Goal: Task Accomplishment & Management: Complete application form

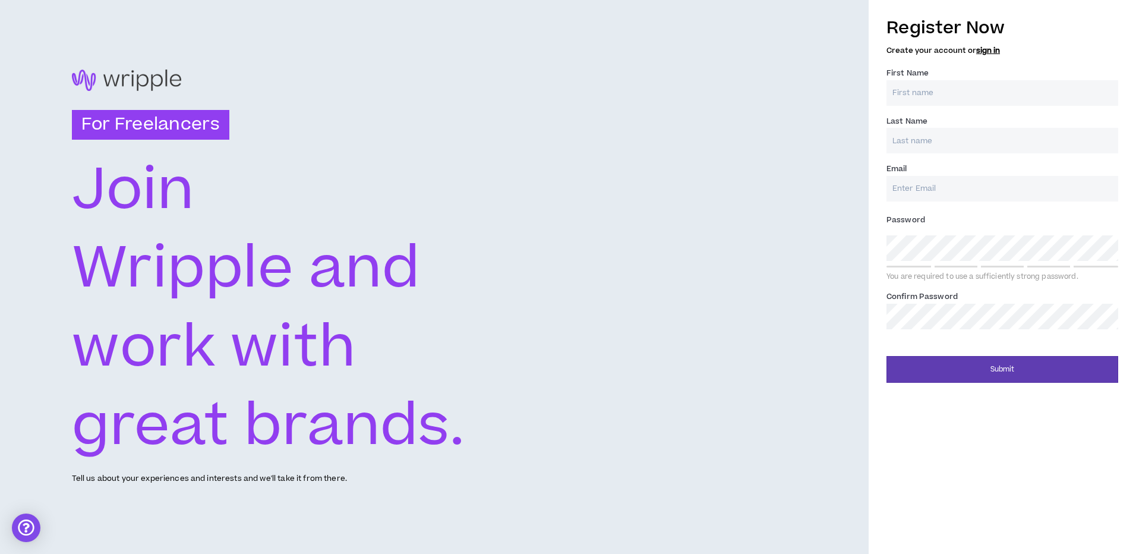
click at [957, 89] on input "First Name *" at bounding box center [1003, 93] width 232 height 26
type input "[PERSON_NAME]"
type input "[EMAIL_ADDRESS][DOMAIN_NAME]"
type input "[PERSON_NAME]"
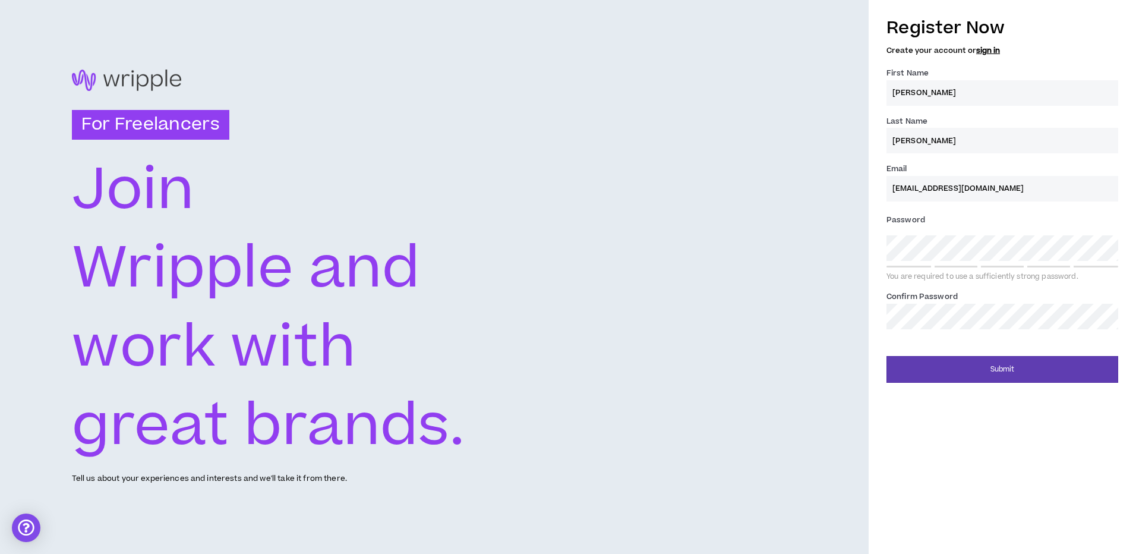
type input "[EMAIL_ADDRESS][DOMAIN_NAME]"
click at [871, 273] on div "Register Now Create your account or sign in First Name * [PERSON_NAME] Last Nam…" at bounding box center [1002, 196] width 267 height 373
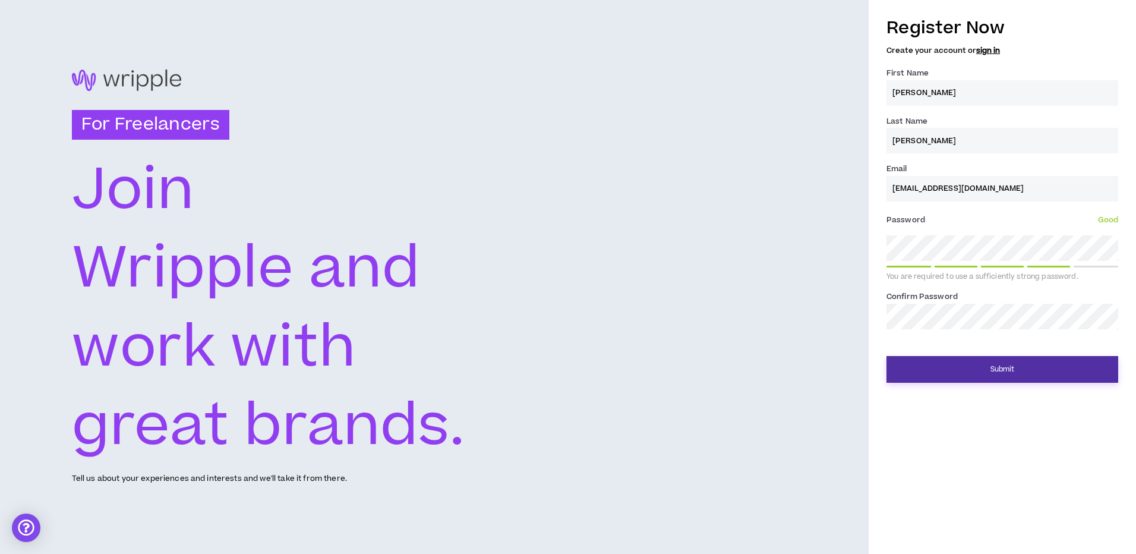
click at [973, 368] on button "Submit" at bounding box center [1003, 369] width 232 height 27
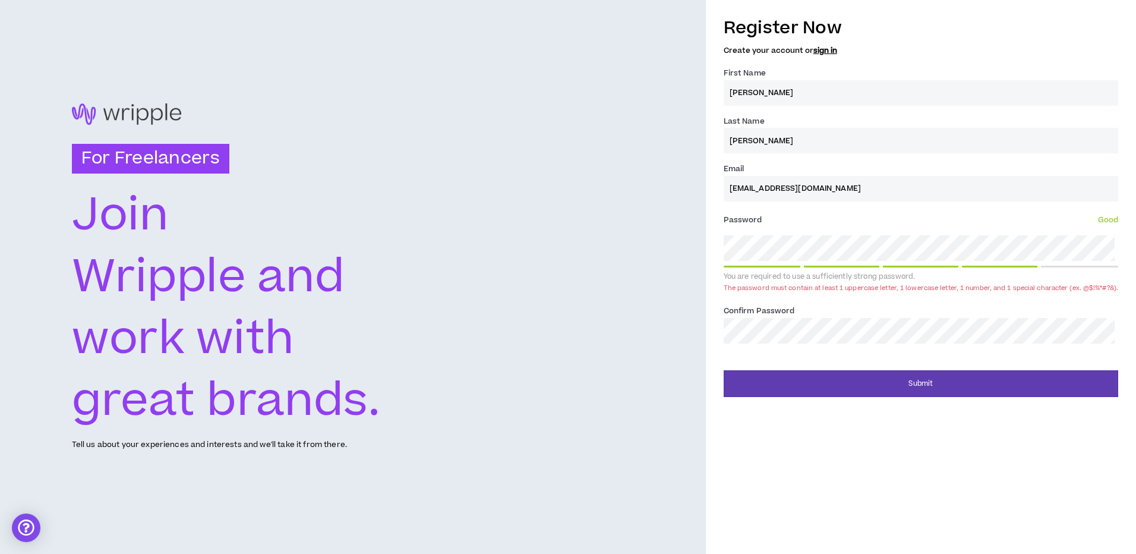
click at [687, 335] on div "For Freelancers [PERSON_NAME] and work with great brands. Tell us about your ex…" at bounding box center [568, 277] width 1136 height 554
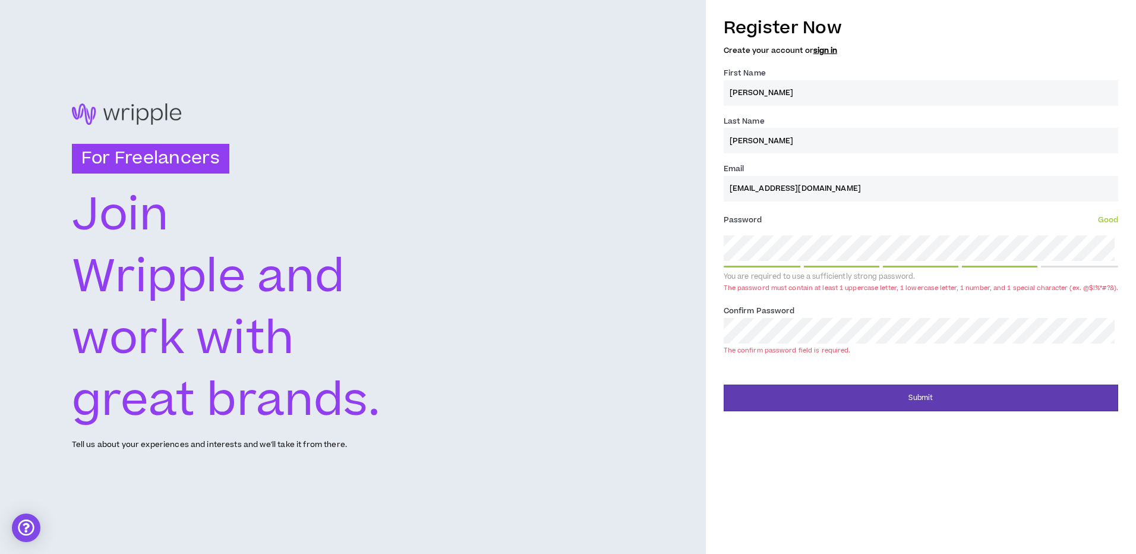
click at [670, 251] on div "For Freelancers [PERSON_NAME] and work with great brands. Tell us about your ex…" at bounding box center [568, 277] width 1136 height 554
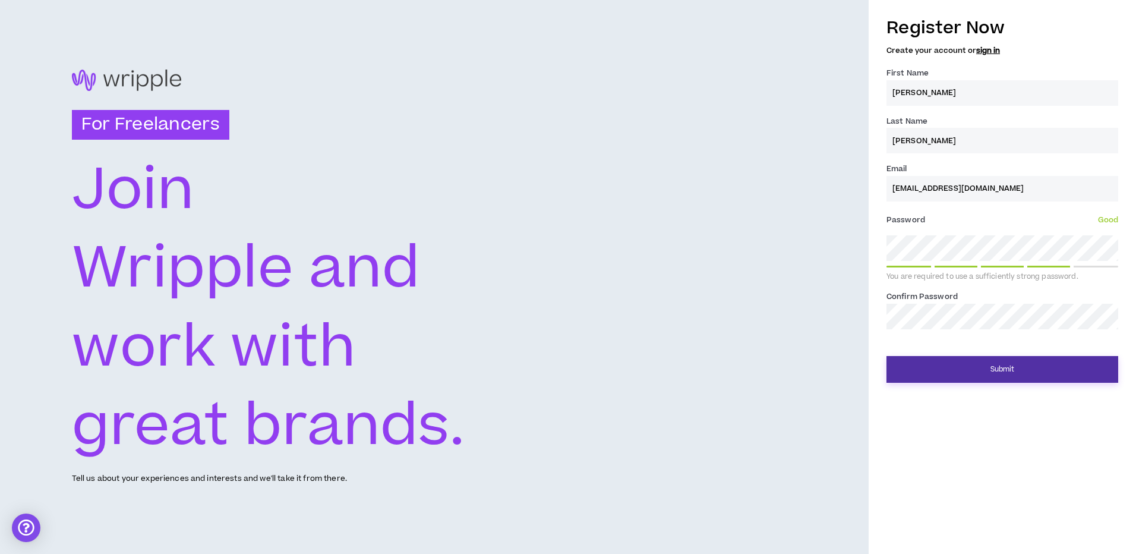
click at [982, 359] on button "Submit" at bounding box center [1003, 369] width 232 height 27
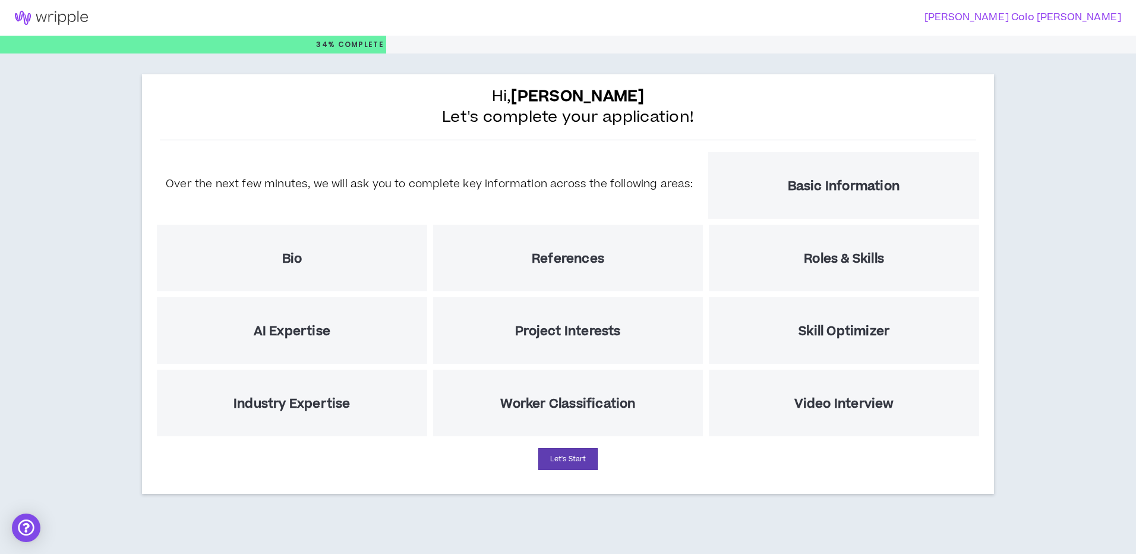
click at [788, 193] on h5 "Basic Information" at bounding box center [844, 186] width 112 height 15
